Goal: Transaction & Acquisition: Purchase product/service

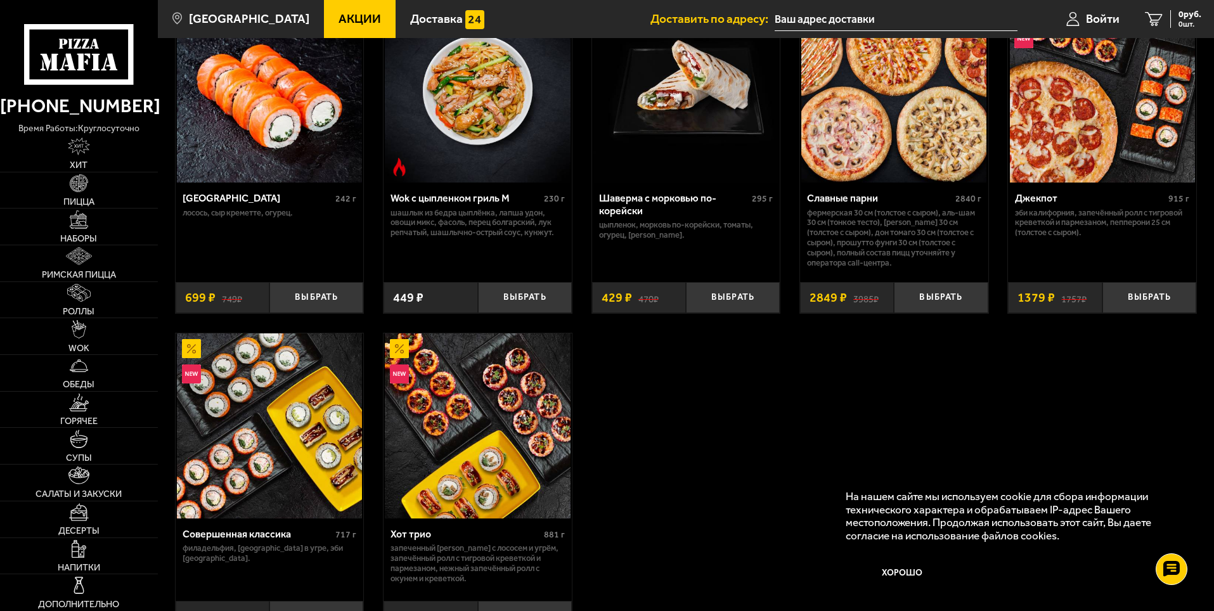
scroll to position [760, 0]
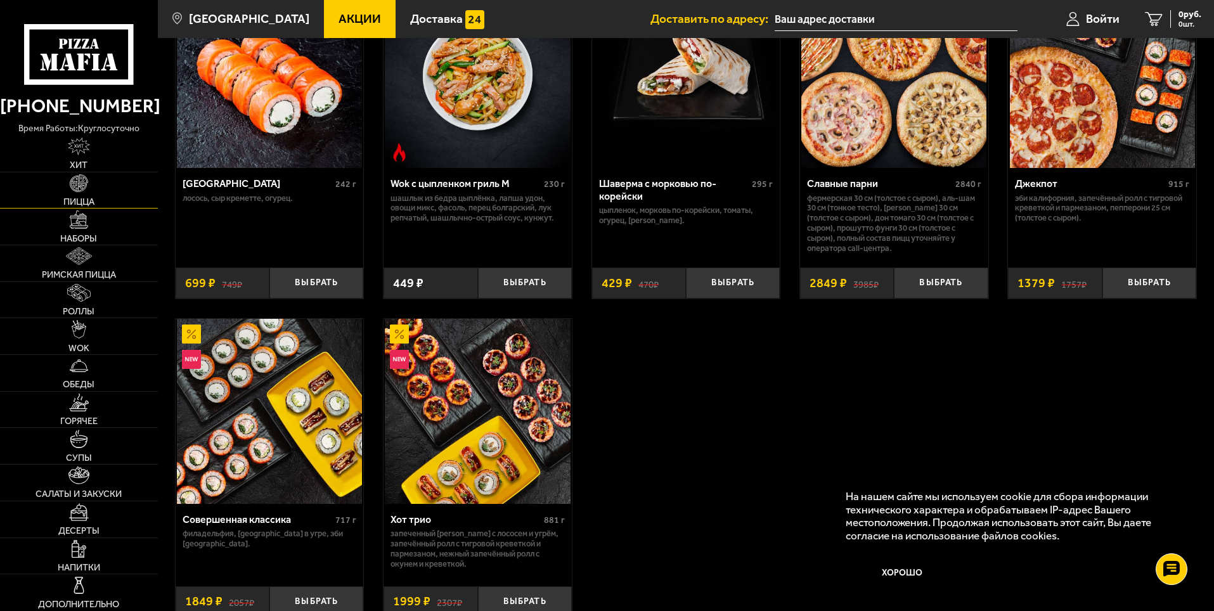
click at [75, 184] on img at bounding box center [79, 183] width 18 height 18
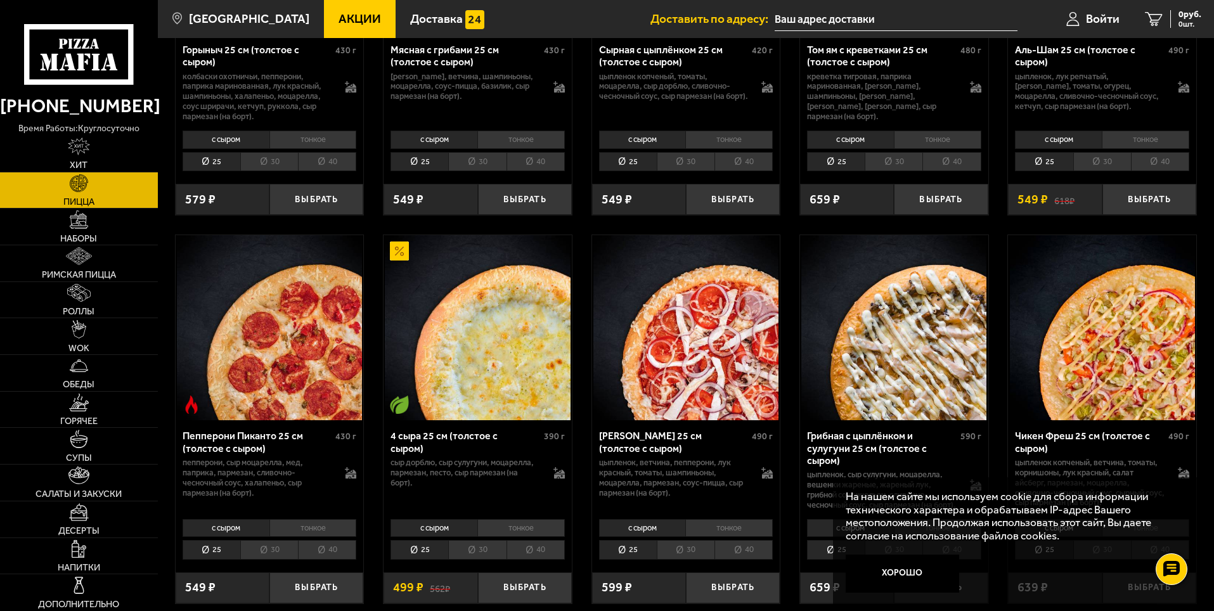
scroll to position [697, 0]
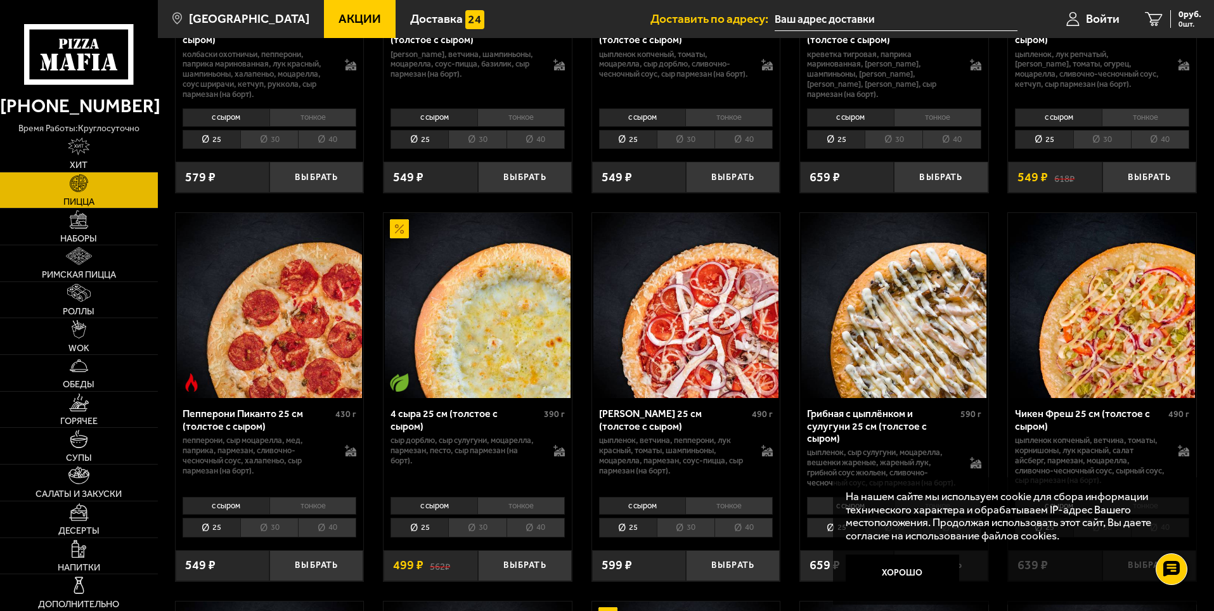
click at [490, 532] on li "30" at bounding box center [477, 528] width 58 height 20
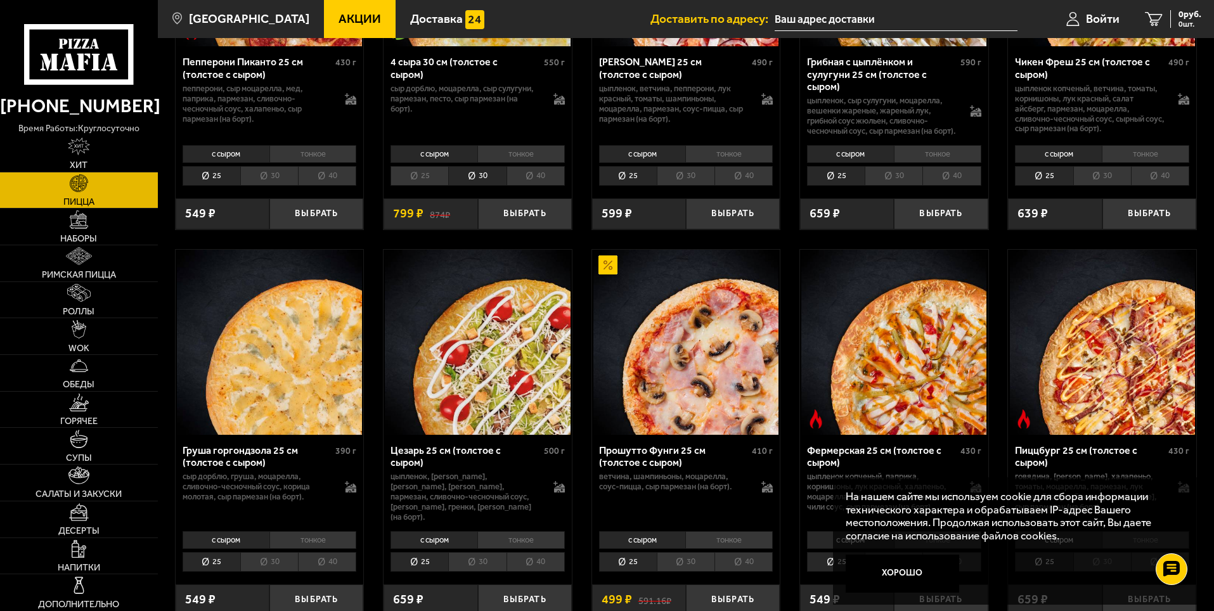
scroll to position [1141, 0]
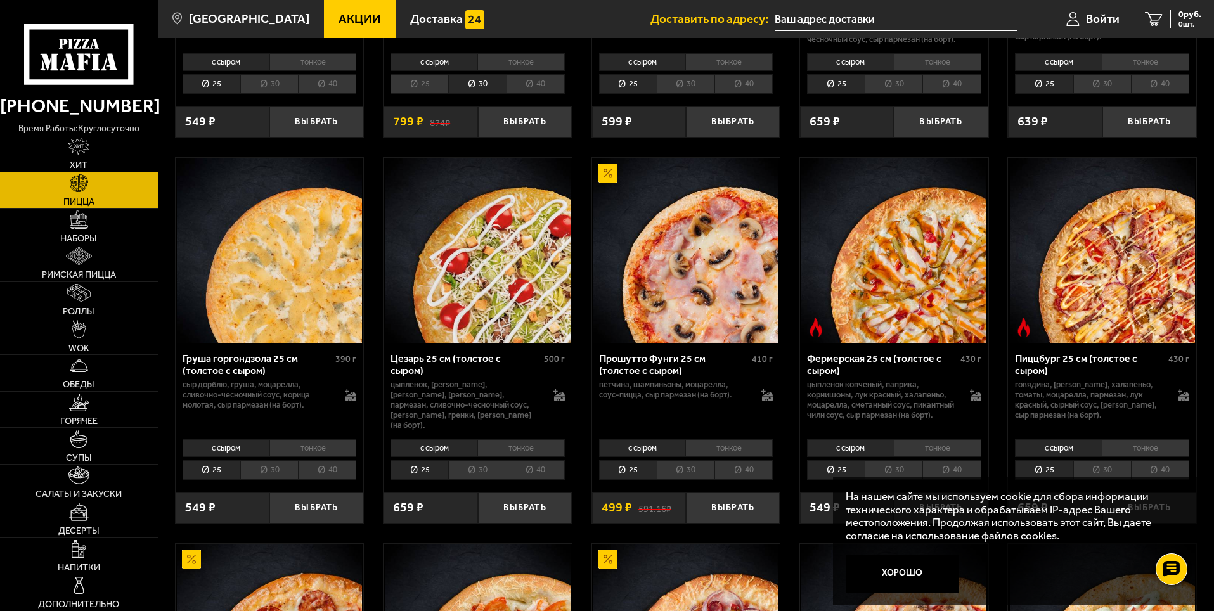
click at [488, 480] on li "30" at bounding box center [477, 470] width 58 height 20
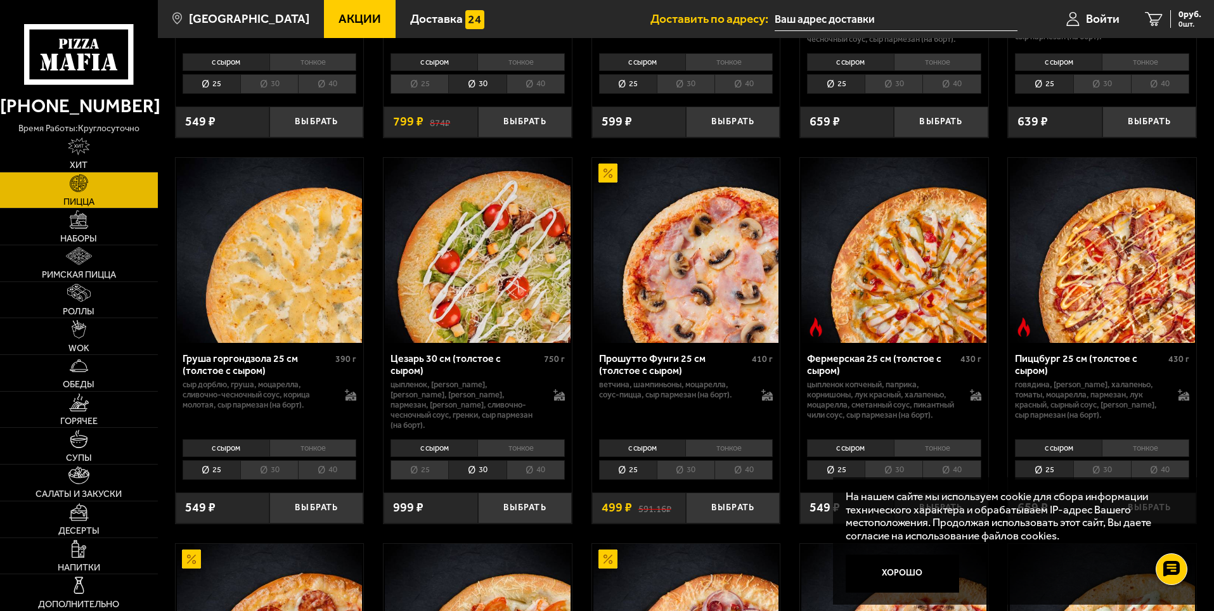
click at [534, 480] on li "40" at bounding box center [535, 470] width 58 height 20
click at [476, 480] on li "30" at bounding box center [477, 470] width 58 height 20
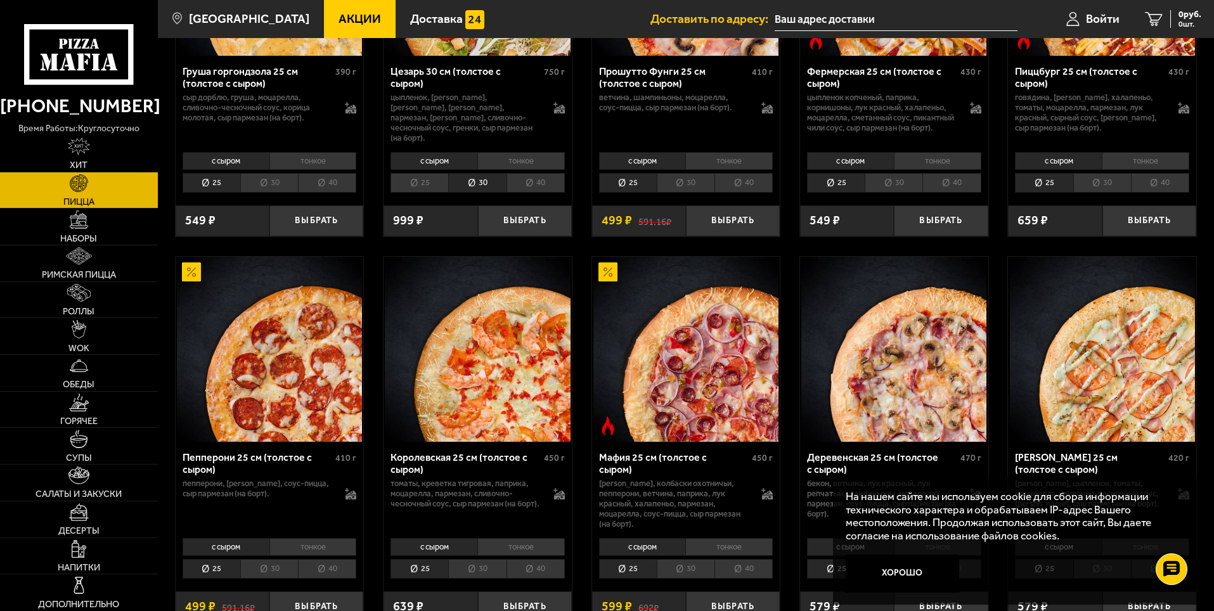
scroll to position [1457, 0]
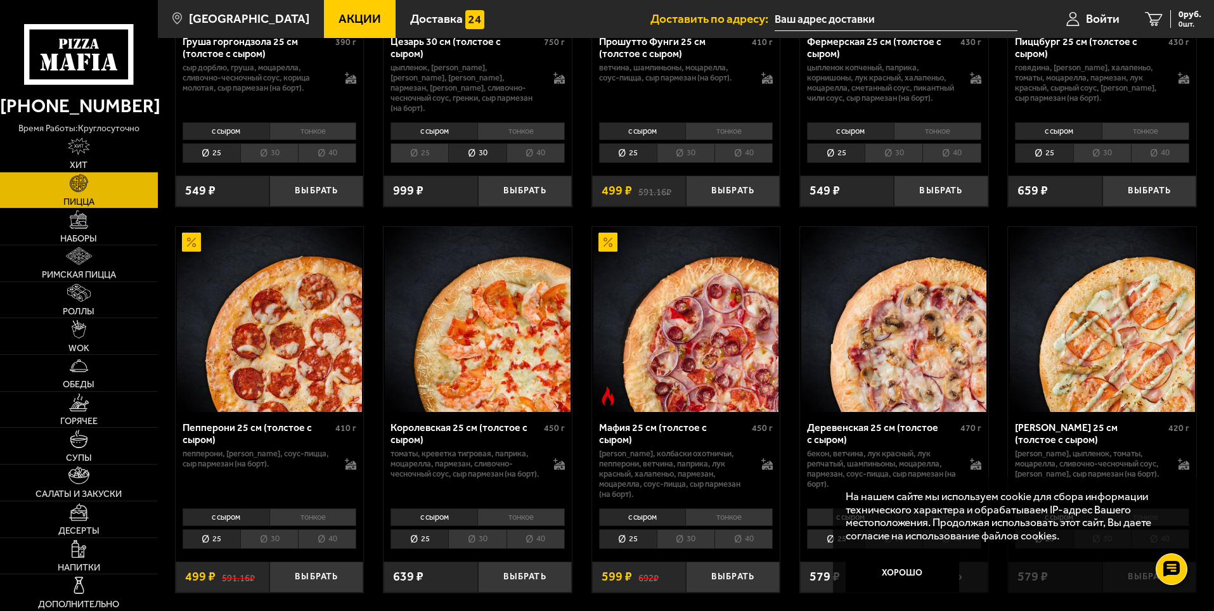
click at [484, 542] on li "30" at bounding box center [477, 539] width 58 height 20
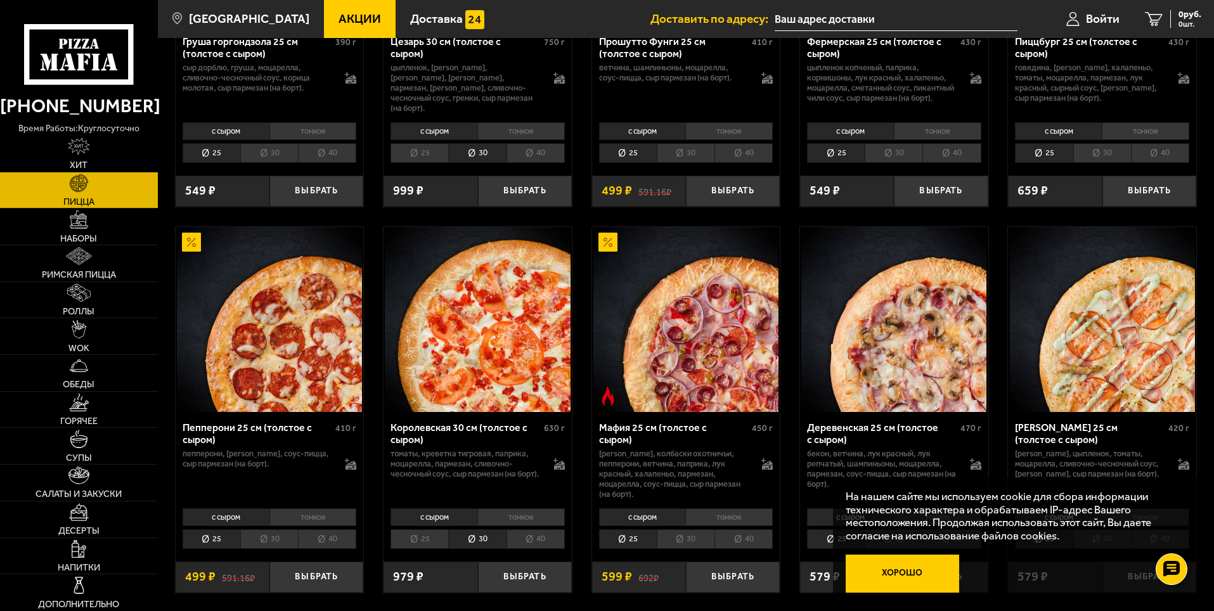
click at [911, 577] on button "Хорошо" at bounding box center [902, 573] width 114 height 38
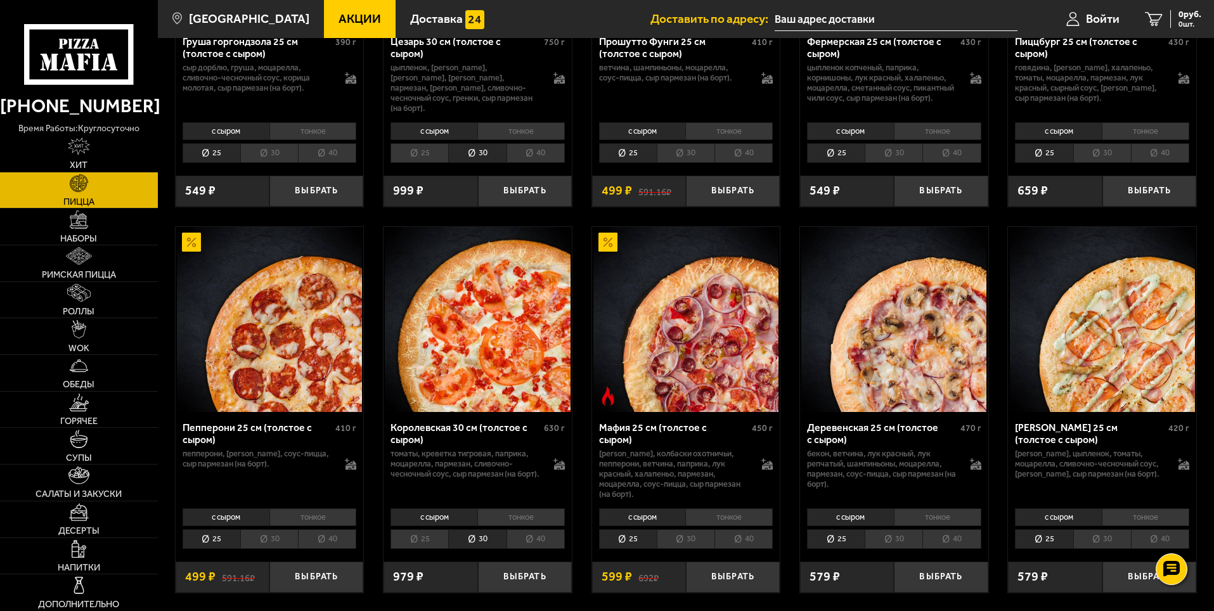
click at [1099, 537] on li "30" at bounding box center [1102, 539] width 58 height 20
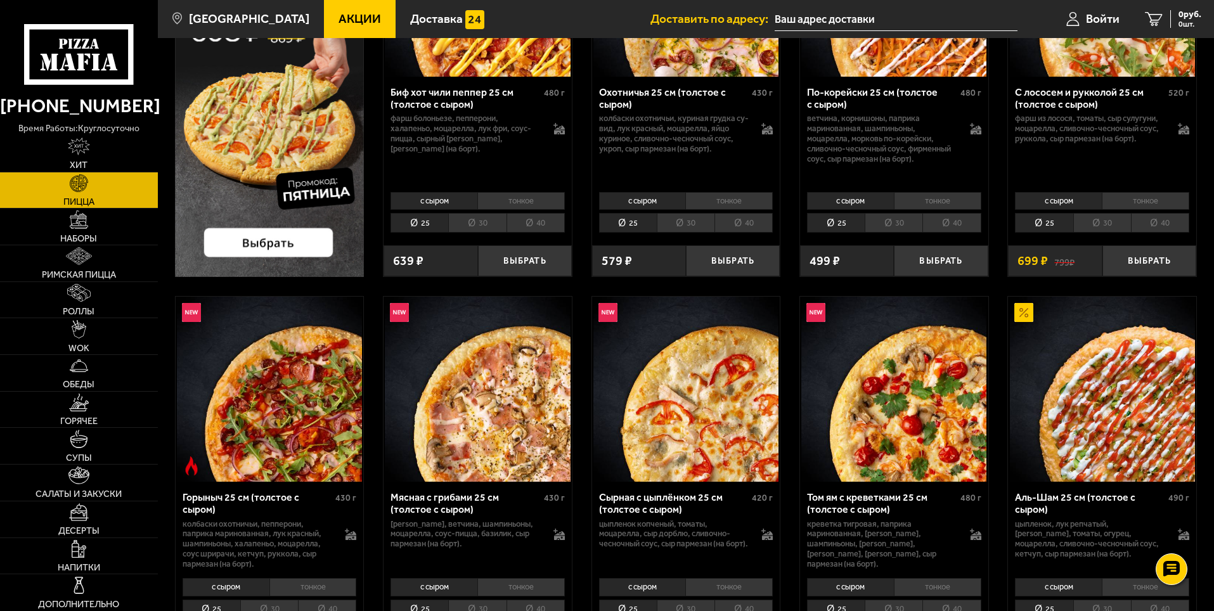
scroll to position [0, 0]
